Goal: Task Accomplishment & Management: Complete application form

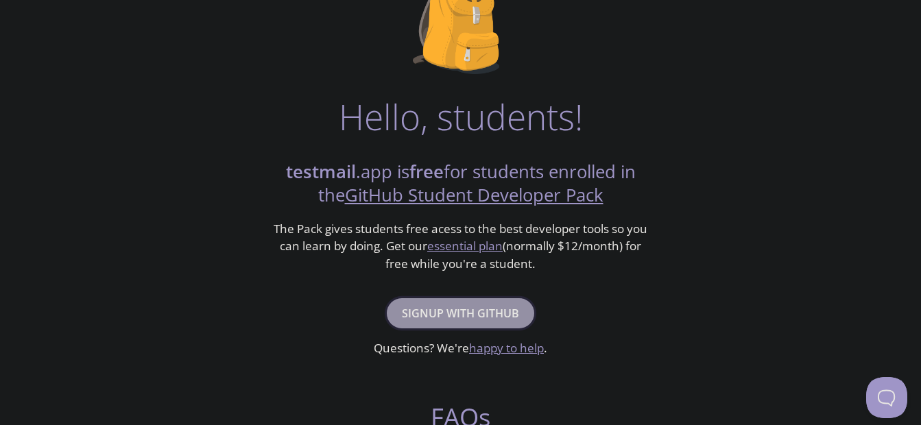
click at [438, 312] on span "Signup with GitHub" at bounding box center [460, 313] width 117 height 19
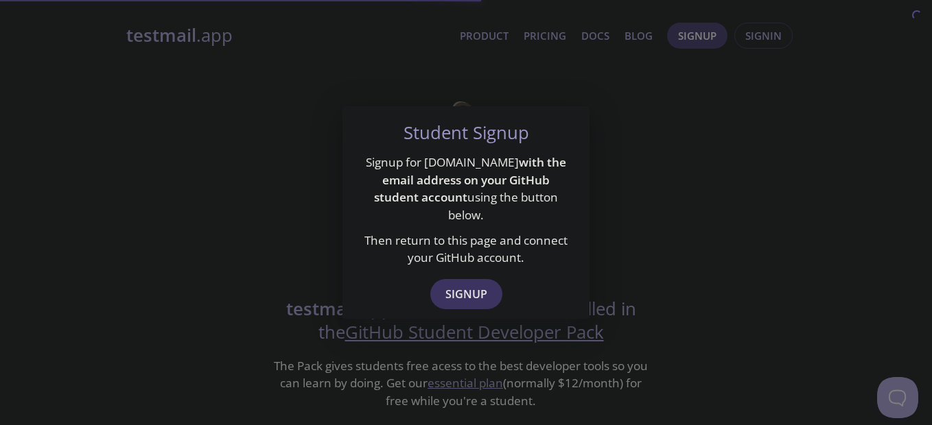
drag, startPoint x: 438, startPoint y: 312, endPoint x: 235, endPoint y: 250, distance: 212.7
click at [235, 250] on div "Student Signup Signup for testmail.app with the email address on your GitHub st…" at bounding box center [466, 212] width 932 height 425
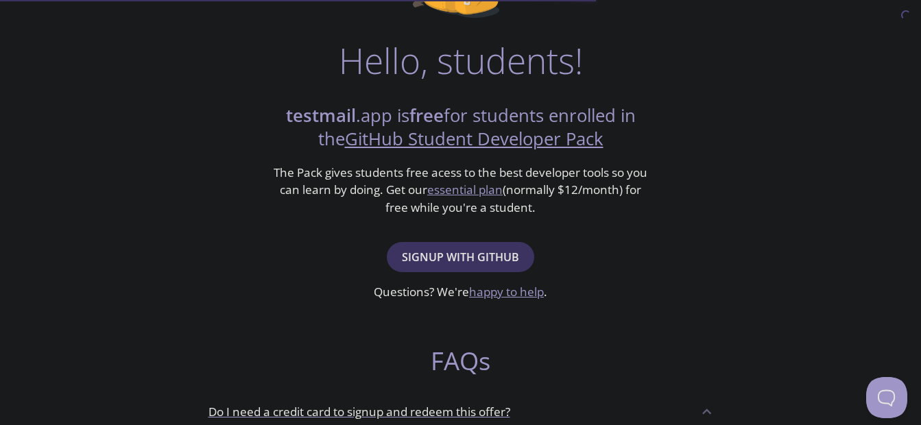
scroll to position [206, 0]
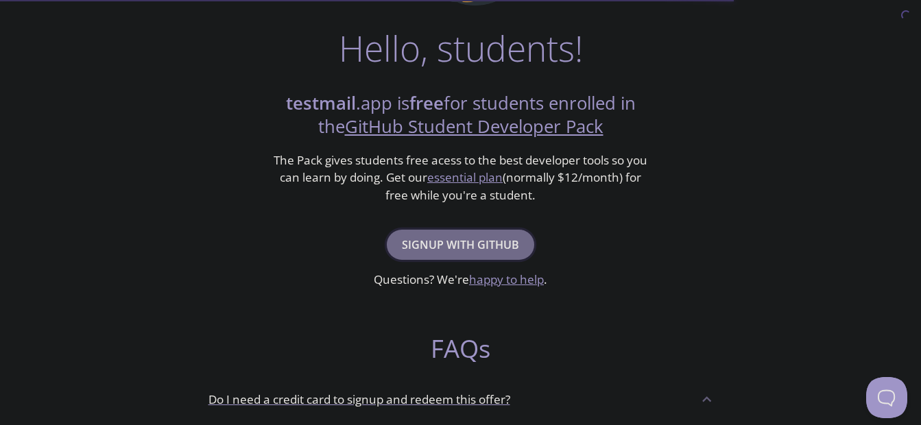
click at [460, 237] on span "Signup with GitHub" at bounding box center [460, 244] width 117 height 19
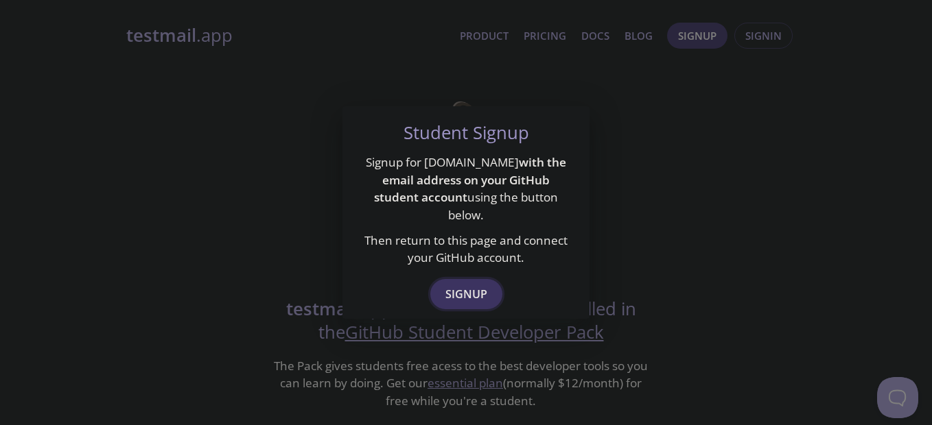
click at [450, 285] on span "Signup" at bounding box center [466, 294] width 42 height 19
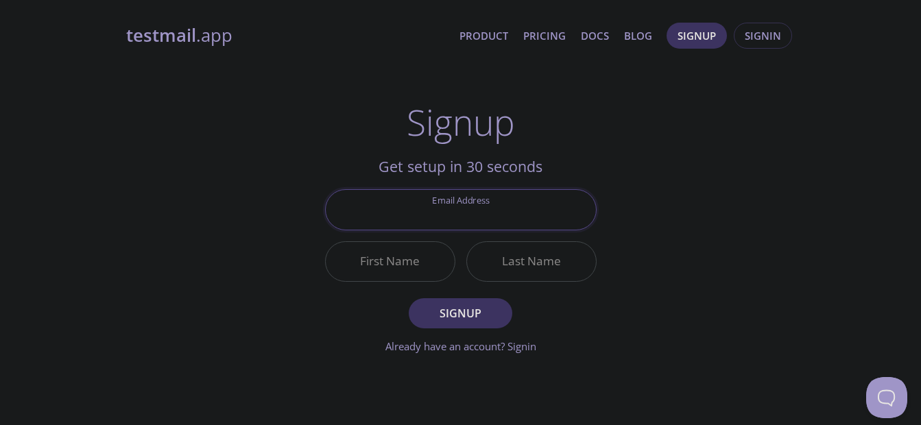
click at [445, 210] on input "Email Address" at bounding box center [461, 209] width 270 height 39
type input "[EMAIL_ADDRESS][DOMAIN_NAME]"
click at [388, 259] on input "First Name" at bounding box center [390, 261] width 129 height 39
type input "[PERSON_NAME]"
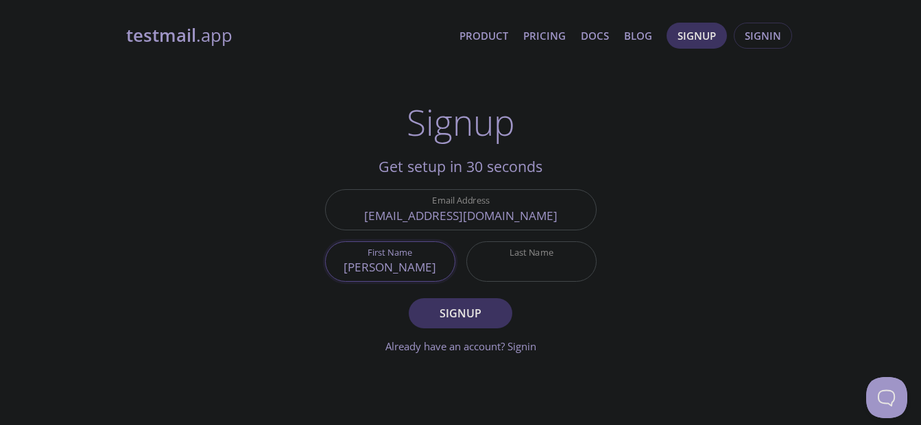
type input "[PERSON_NAME]"
click at [471, 326] on button "Signup" at bounding box center [460, 313] width 103 height 30
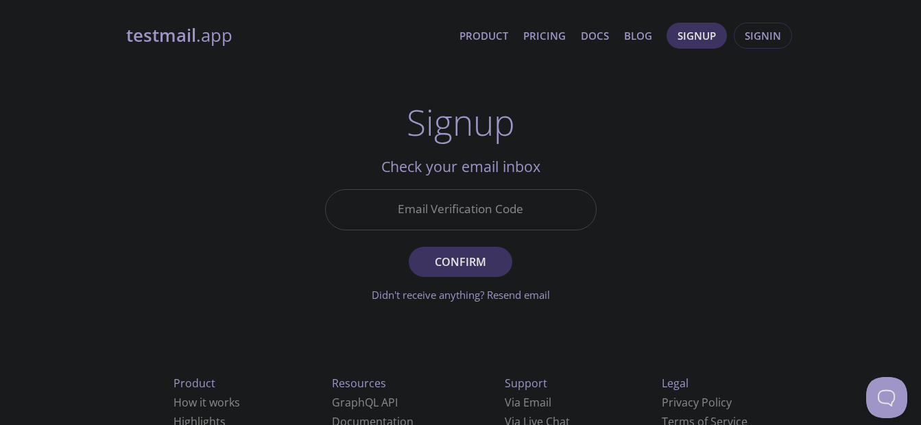
click at [464, 211] on input "Email Verification Code" at bounding box center [461, 209] width 270 height 39
paste input "F8TNQVA"
type input "F8TNQVA"
click at [434, 252] on span "Confirm" at bounding box center [460, 261] width 73 height 19
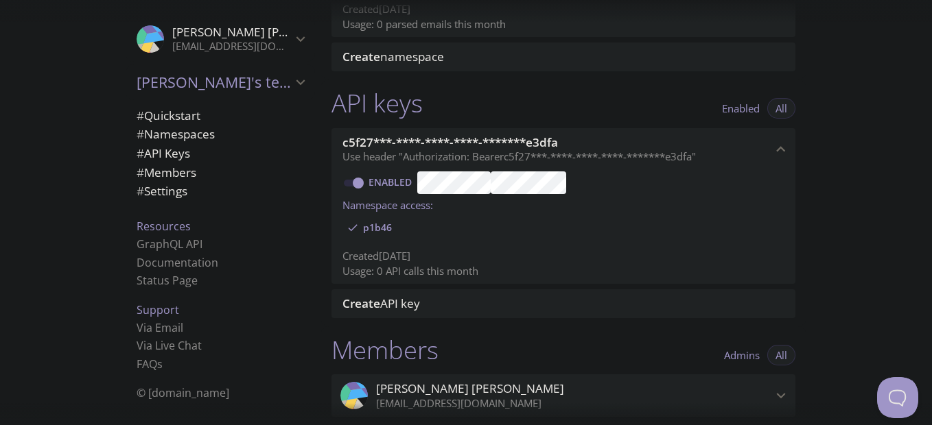
scroll to position [276, 0]
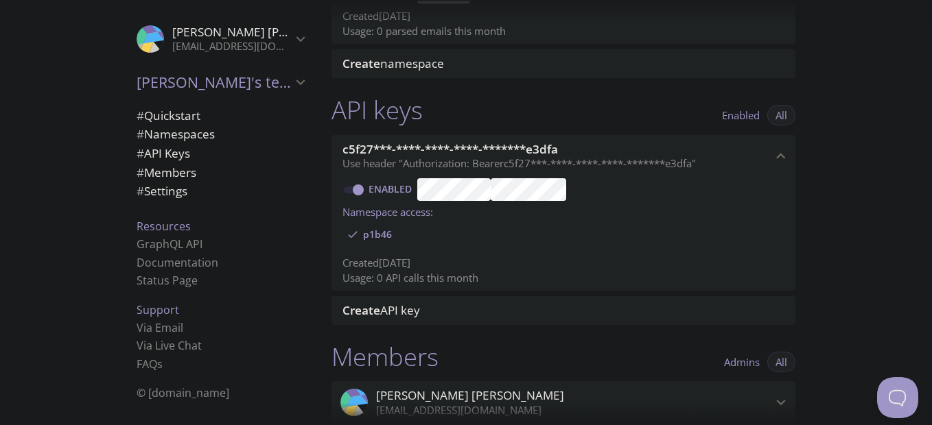
click at [759, 159] on p "Use header "Authorization: Bearer c5f27***-****-****-****-*******e3dfa "" at bounding box center [557, 164] width 430 height 14
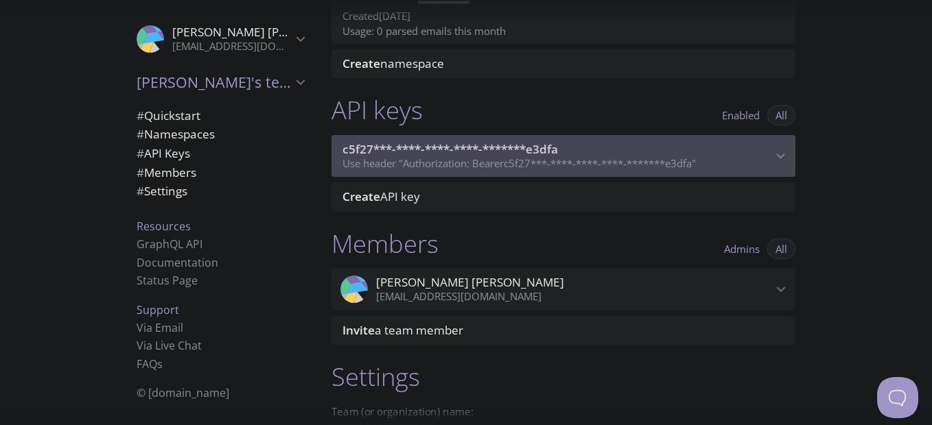
click at [759, 159] on p "Use header "Authorization: Bearer c5f27***-****-****-****-*******e3dfa "" at bounding box center [557, 164] width 430 height 14
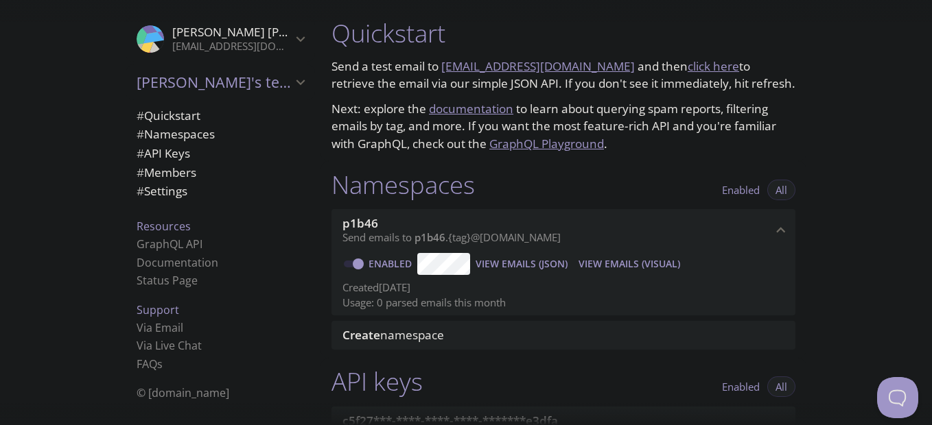
scroll to position [0, 0]
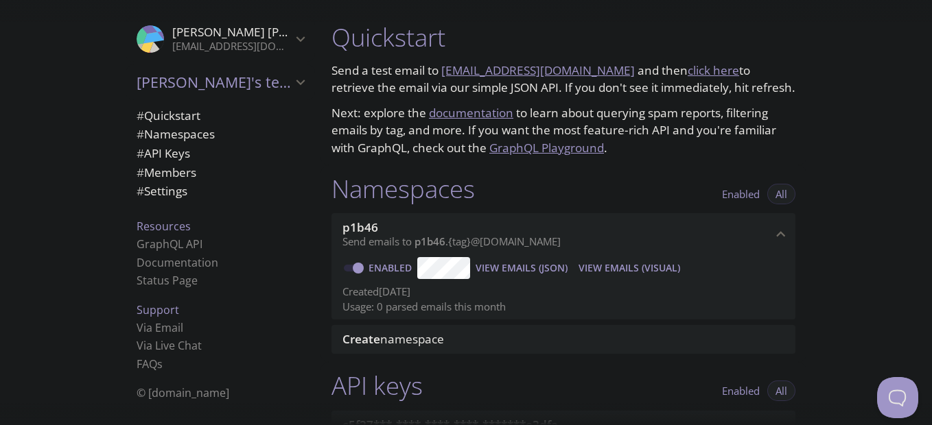
click at [753, 194] on span "Enabled" at bounding box center [741, 194] width 38 height 0
click at [781, 194] on span "All" at bounding box center [781, 194] width 12 height 0
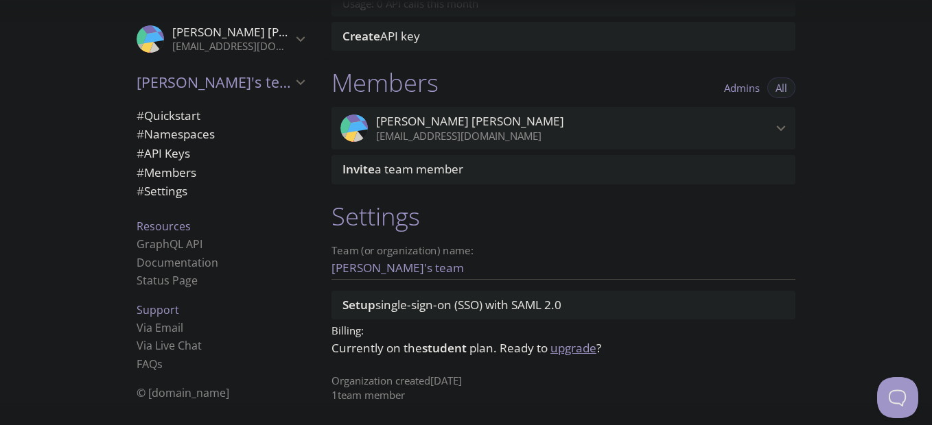
scroll to position [285, 0]
